Goal: Information Seeking & Learning: Learn about a topic

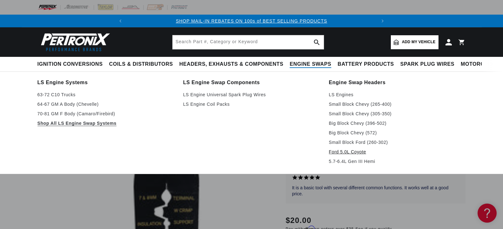
click at [361, 152] on link "Ford 5.0L Coyote" at bounding box center [397, 152] width 137 height 8
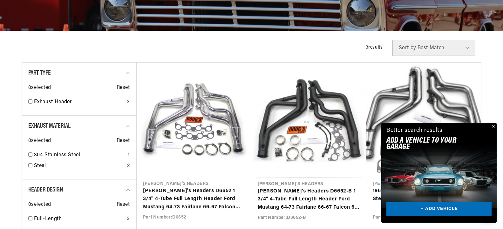
click at [493, 125] on button "Close" at bounding box center [493, 127] width 8 height 8
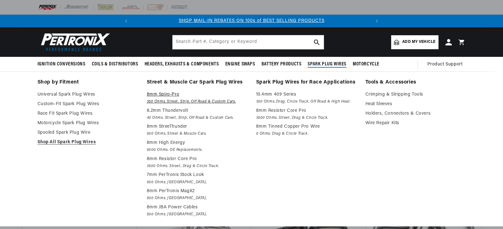
click at [174, 98] on p "8mm Spiro-Pro" at bounding box center [197, 95] width 100 height 8
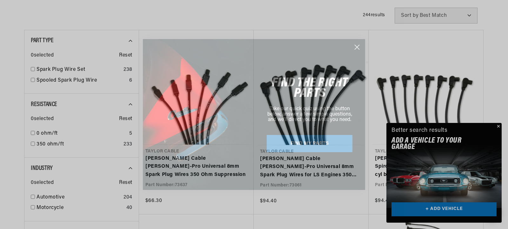
click at [358, 45] on circle "Close dialog" at bounding box center [357, 47] width 10 height 10
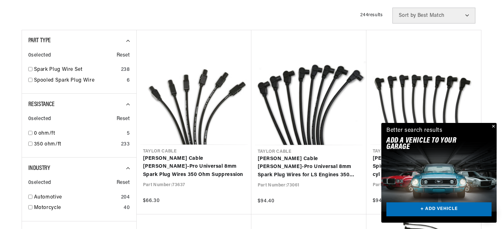
scroll to position [0, 237]
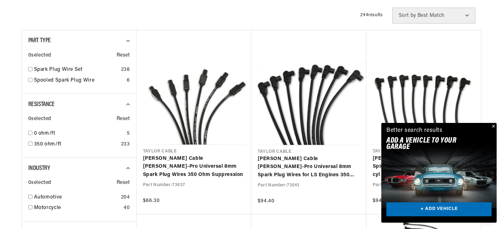
click at [494, 126] on button "Close" at bounding box center [493, 127] width 8 height 8
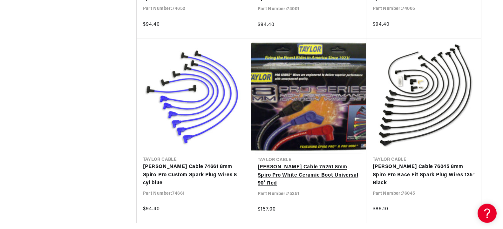
scroll to position [713, 0]
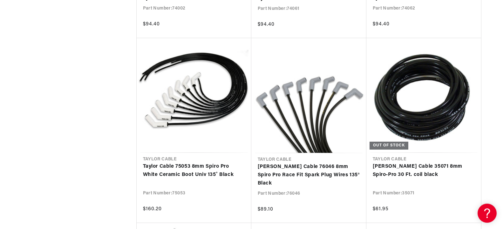
scroll to position [1264, 0]
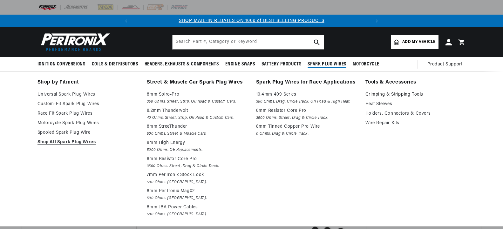
click at [392, 94] on link "Crimping & Stripping Tools" at bounding box center [415, 95] width 100 height 8
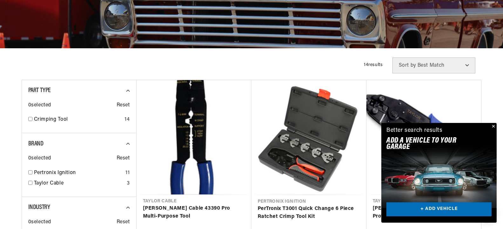
click at [494, 125] on button "Close" at bounding box center [493, 127] width 8 height 8
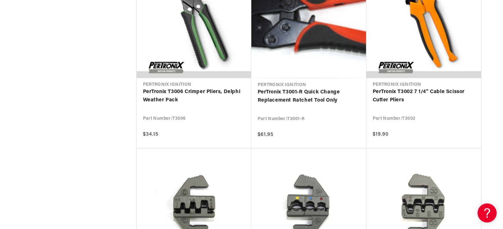
scroll to position [616, 0]
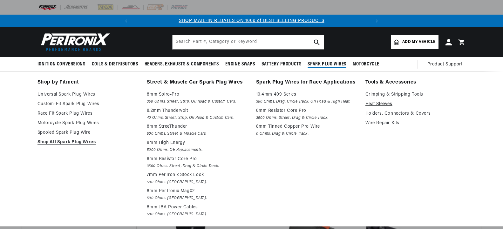
click at [384, 102] on link "Heat Sleeves" at bounding box center [415, 104] width 100 height 8
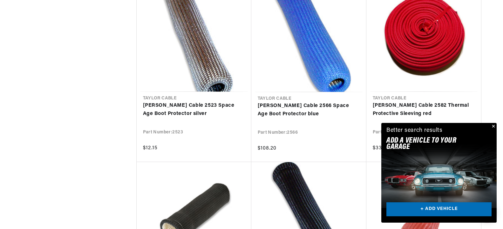
scroll to position [616, 0]
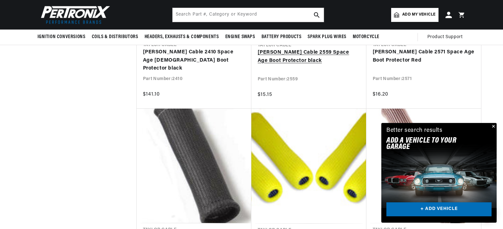
scroll to position [778, 0]
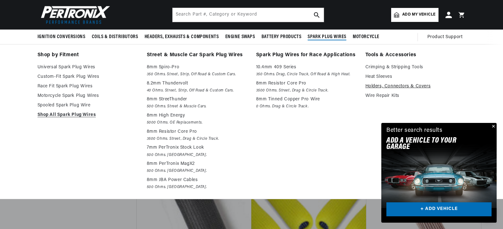
click at [397, 86] on link "Holders, Connectors & Covers" at bounding box center [415, 87] width 100 height 8
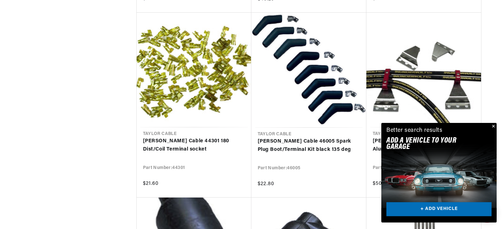
scroll to position [583, 0]
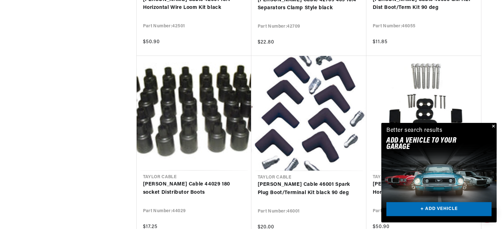
scroll to position [1458, 0]
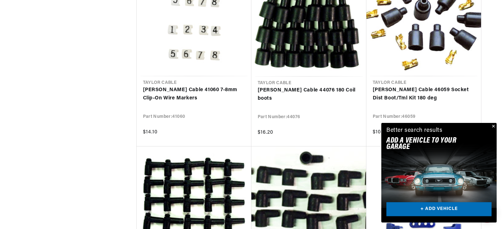
scroll to position [1912, 0]
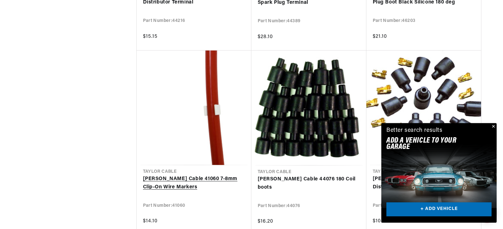
scroll to position [1912, 0]
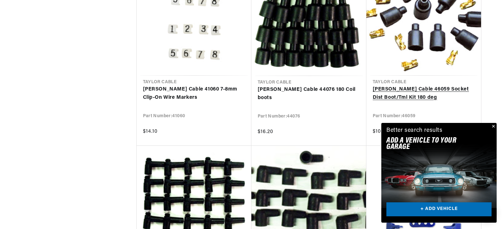
click at [427, 90] on link "[PERSON_NAME] Cable 46059 Socket Dist Boot/Tml Kit 180 deg" at bounding box center [424, 93] width 102 height 16
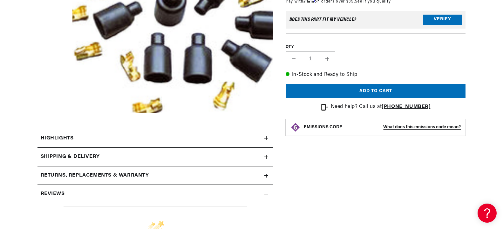
scroll to position [0, 237]
click at [62, 135] on h2 "Highlights" at bounding box center [57, 138] width 33 height 8
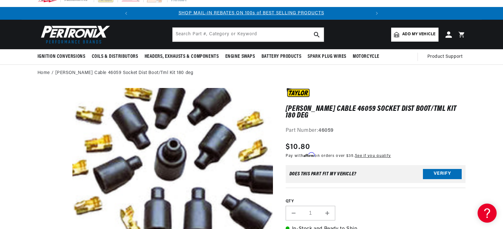
scroll to position [0, 0]
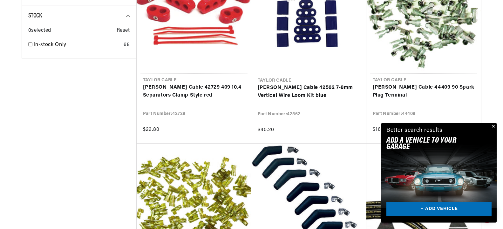
scroll to position [475, 0]
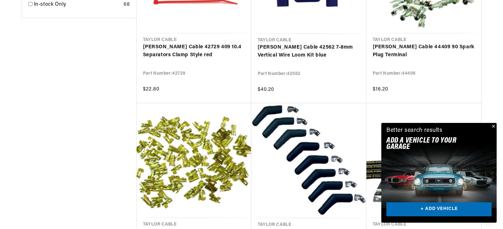
click at [494, 125] on button "Close" at bounding box center [493, 127] width 8 height 8
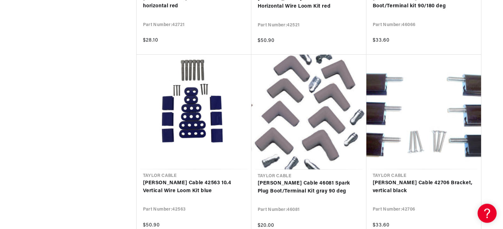
scroll to position [2938, 0]
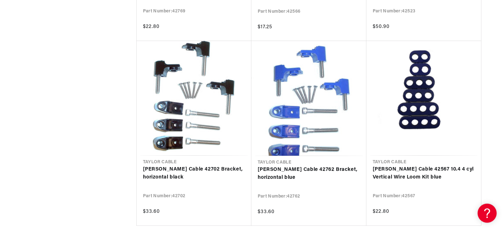
scroll to position [3683, 0]
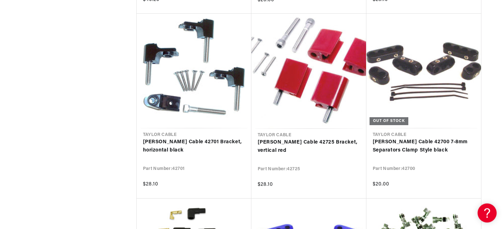
scroll to position [4299, 0]
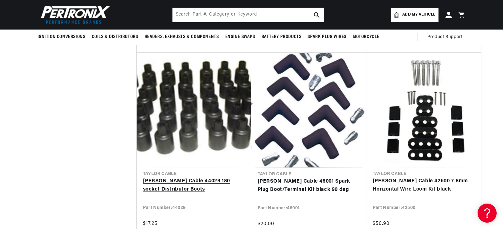
scroll to position [1447, 0]
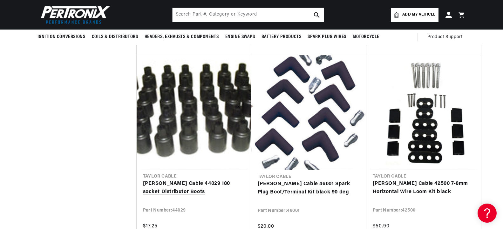
click at [204, 180] on link "[PERSON_NAME] Cable 44029 180 socket Distributor Boots" at bounding box center [194, 188] width 102 height 16
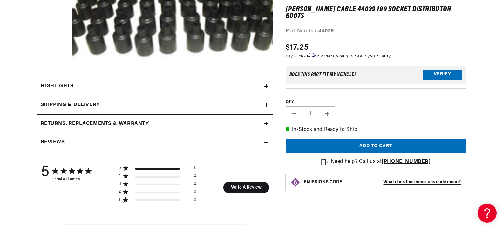
click at [266, 85] on icon at bounding box center [266, 86] width 0 height 4
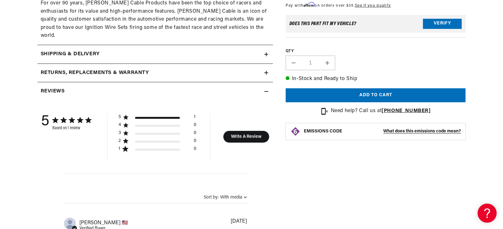
scroll to position [227, 0]
